Goal: Task Accomplishment & Management: Manage account settings

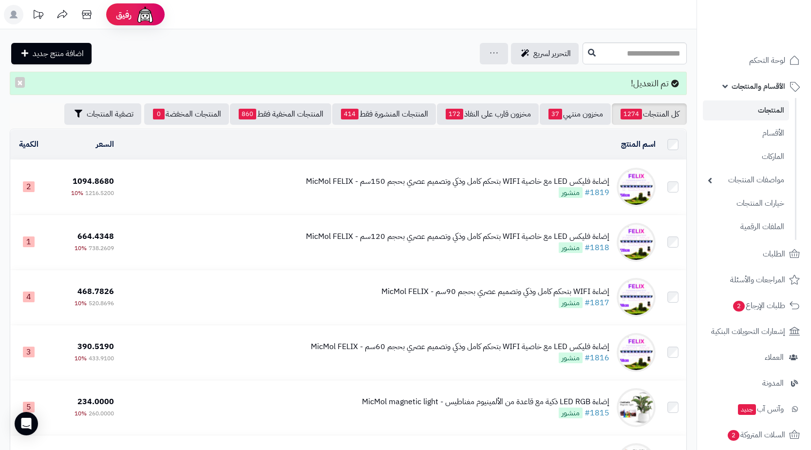
click at [535, 177] on div "إضاءة فليكس LED مع خاصية WIFI بتحكم كامل وذكي وتصميم عصري بحجم 150سم - MicMol F…" at bounding box center [458, 181] width 304 height 11
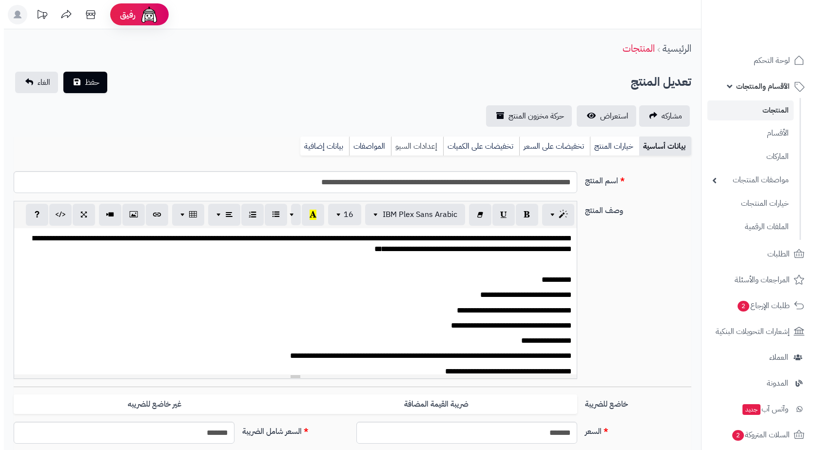
scroll to position [17, 0]
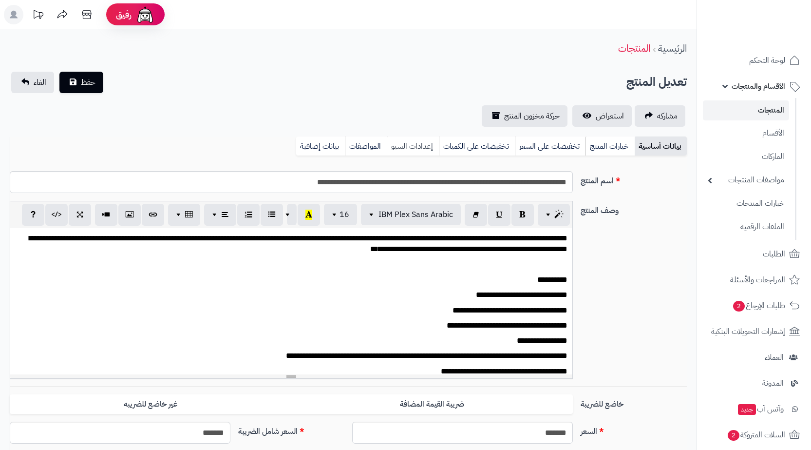
click at [398, 143] on link "إعدادات السيو" at bounding box center [413, 145] width 52 height 19
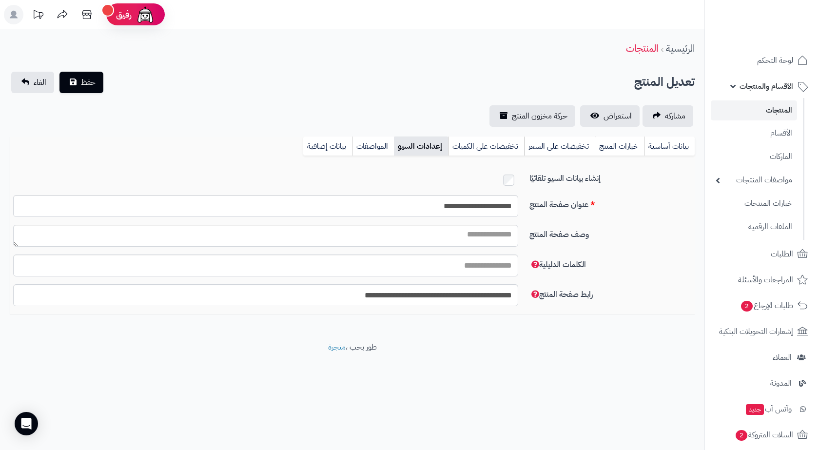
click at [757, 112] on link "المنتجات" at bounding box center [753, 110] width 86 height 20
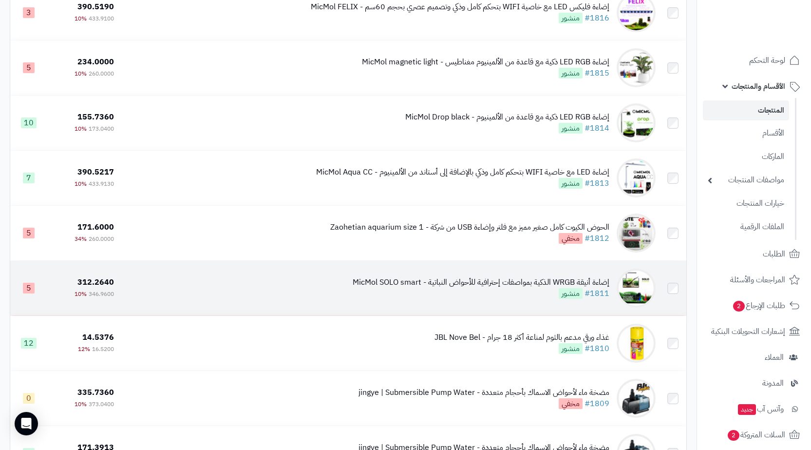
scroll to position [390, 0]
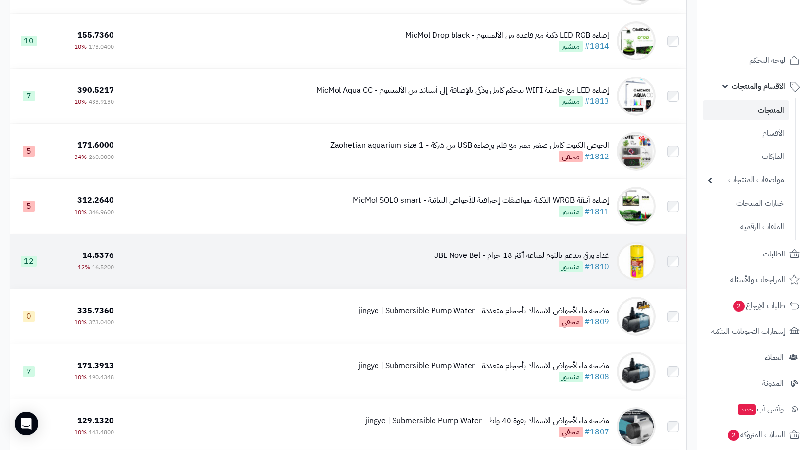
click at [471, 253] on div "غذاء ورقي مدعم بالثوم لمناعة أكثر 18 جرام - JBL Nove Bel" at bounding box center [522, 255] width 175 height 11
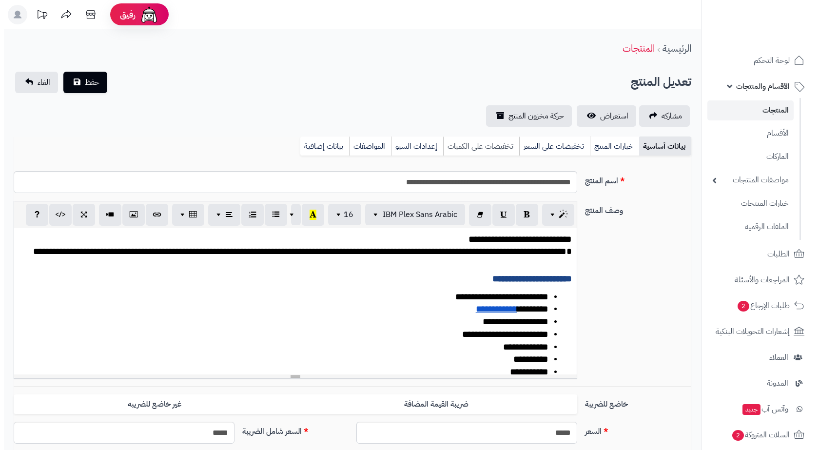
scroll to position [117, 0]
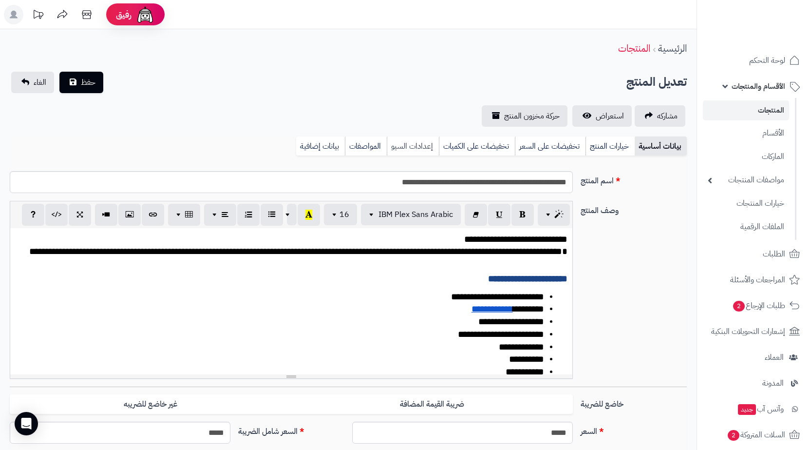
click at [414, 145] on link "إعدادات السيو" at bounding box center [413, 145] width 52 height 19
